Goal: Task Accomplishment & Management: Use online tool/utility

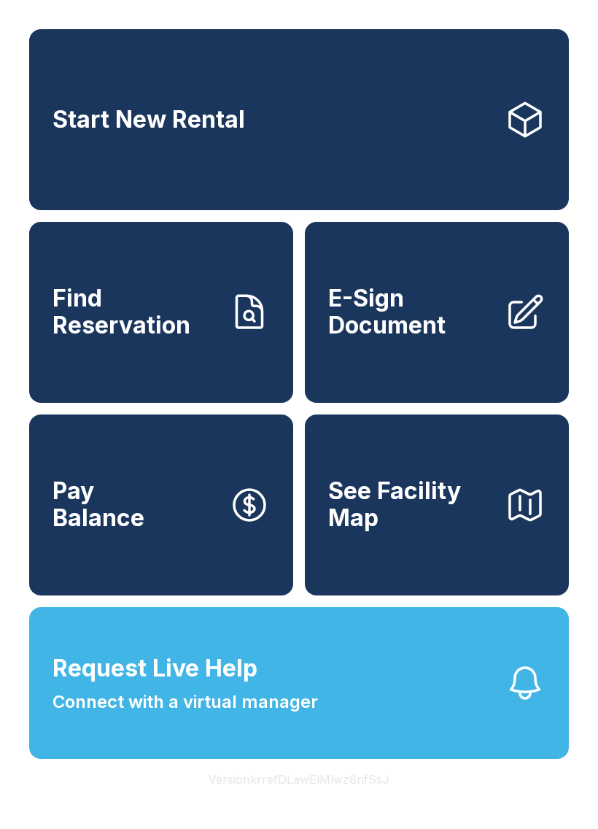
click at [304, 715] on span "Connect with a virtual manager" at bounding box center [186, 702] width 266 height 26
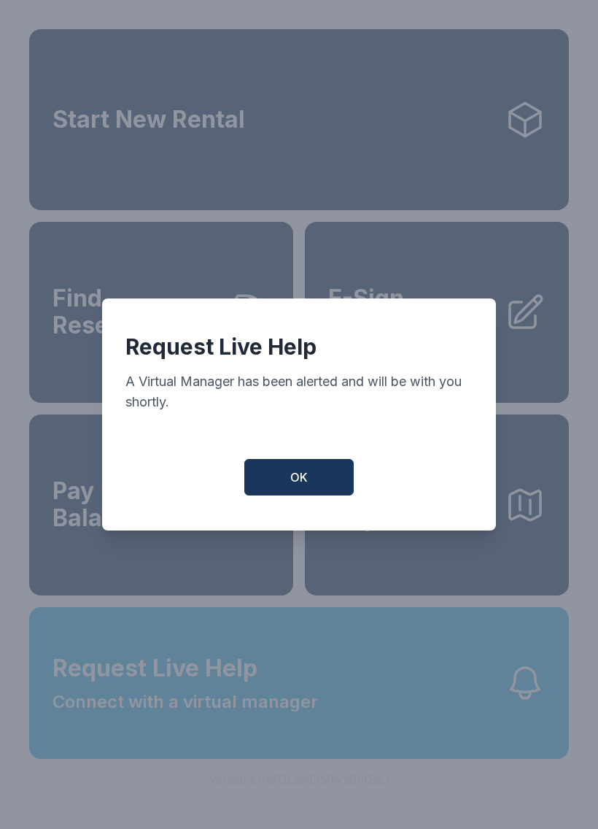
click at [302, 480] on span "OK" at bounding box center [299, 478] width 18 height 18
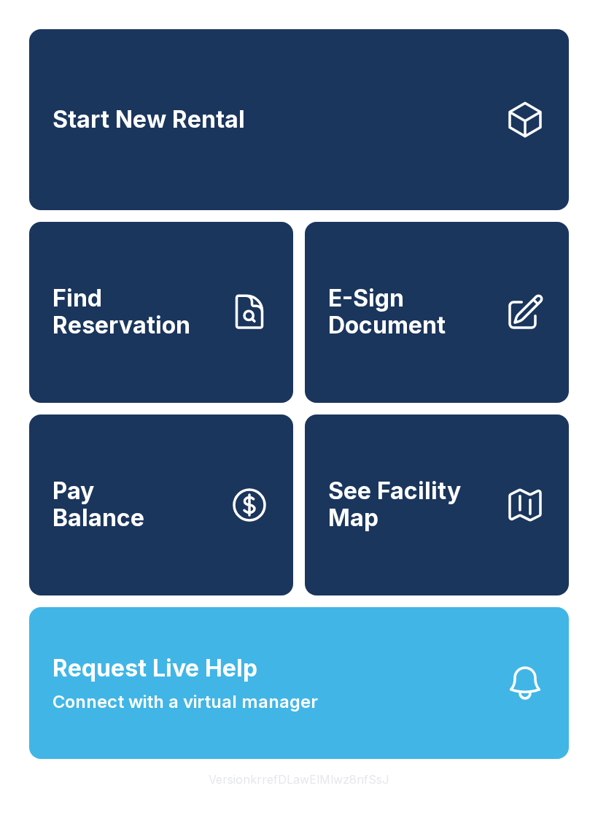
click at [439, 339] on span "E-Sign Document" at bounding box center [410, 311] width 165 height 53
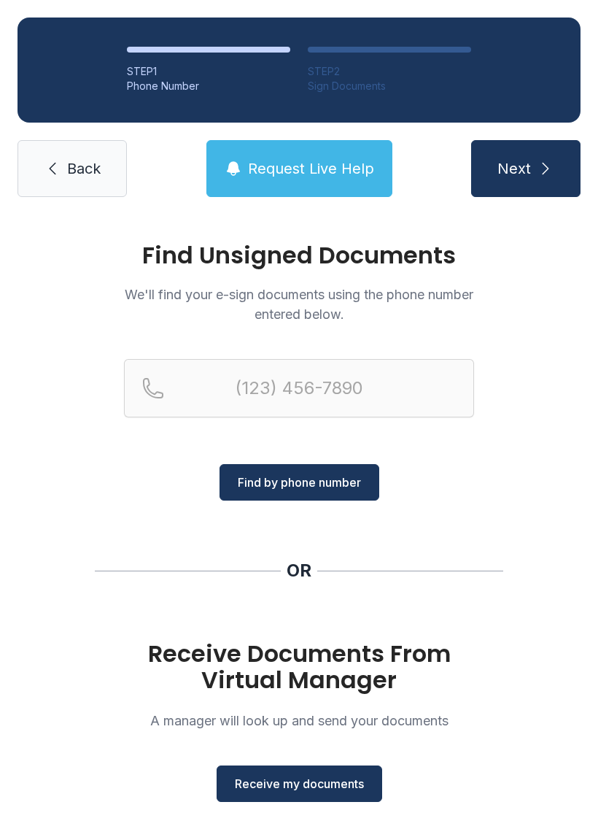
click at [235, 788] on span "Receive my documents" at bounding box center [299, 784] width 129 height 18
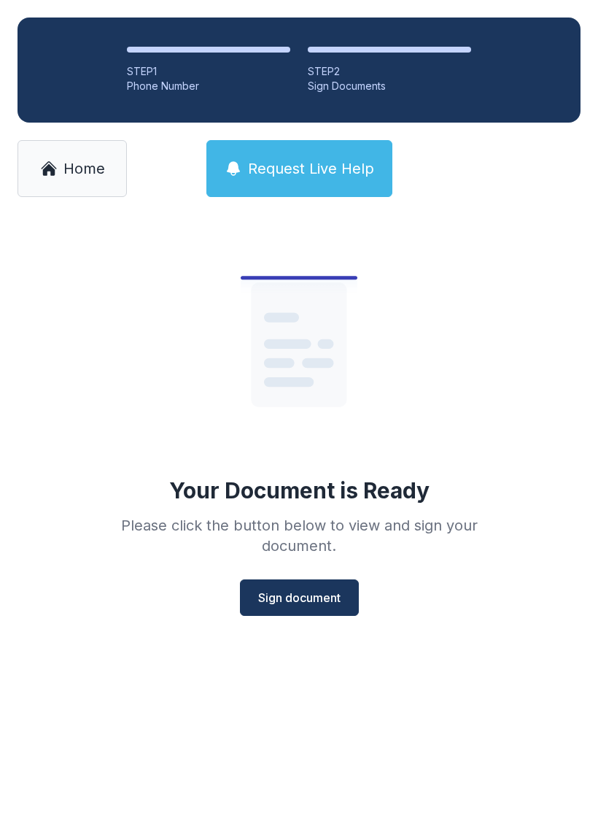
click at [274, 606] on button "Sign document" at bounding box center [299, 597] width 119 height 36
click at [61, 166] on link "Home" at bounding box center [72, 168] width 109 height 57
